Goal: Navigation & Orientation: Go to known website

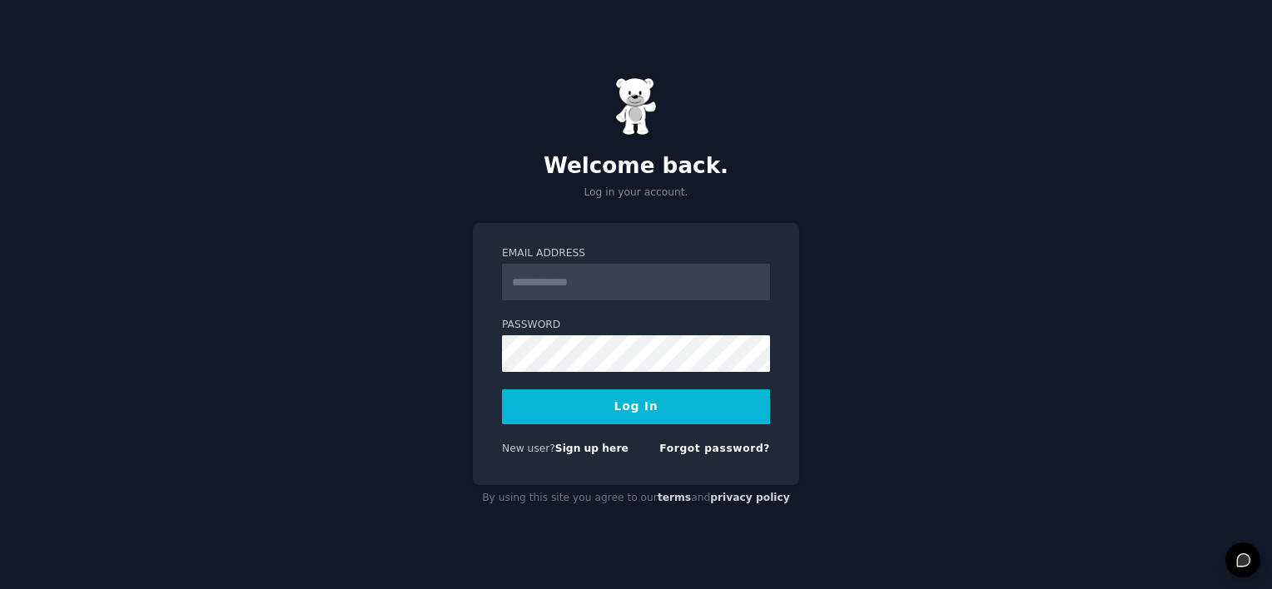
type input "**********"
click at [673, 416] on button "Log In" at bounding box center [636, 407] width 268 height 35
